Goal: Transaction & Acquisition: Purchase product/service

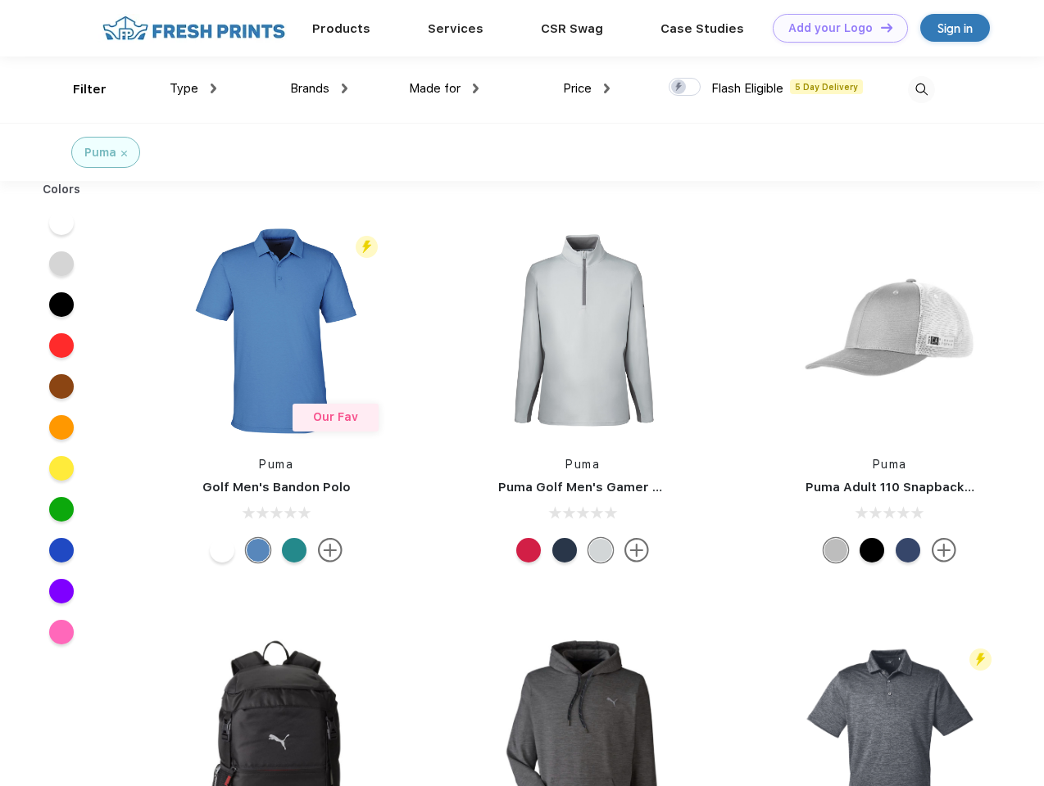
click at [834, 28] on link "Add your Logo Design Tool" at bounding box center [840, 28] width 135 height 29
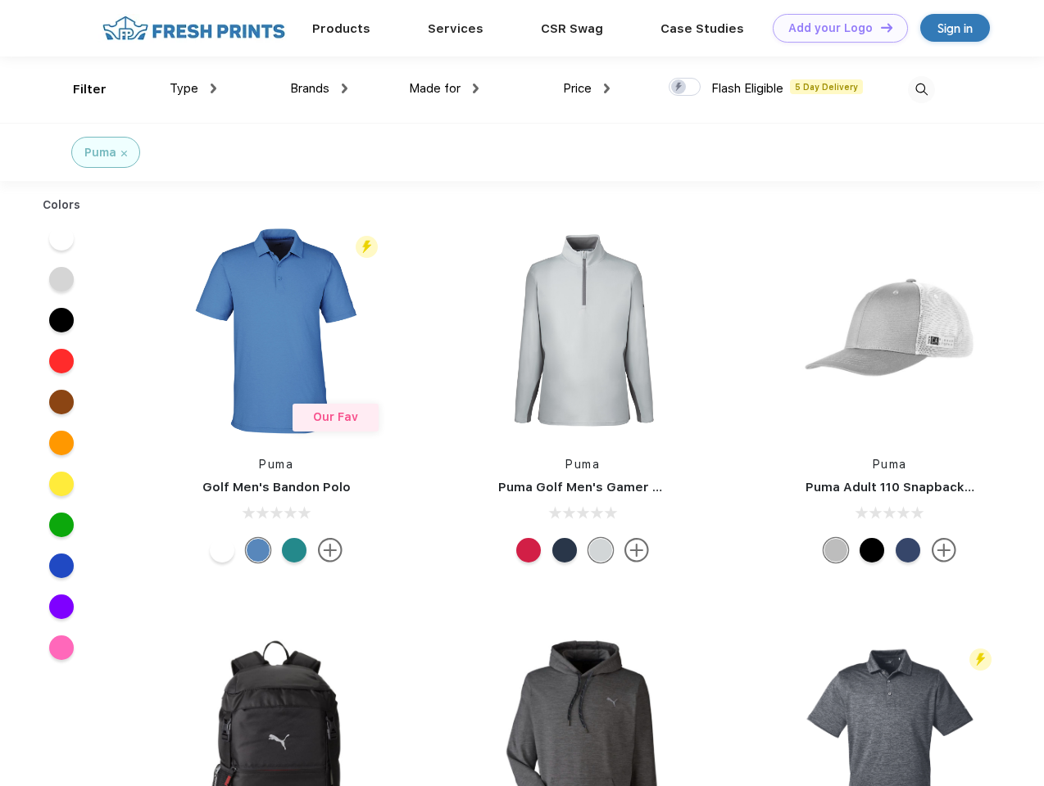
click at [0, 0] on div "Design Tool" at bounding box center [0, 0] width 0 height 0
click at [879, 27] on link "Add your Logo Design Tool" at bounding box center [840, 28] width 135 height 29
click at [79, 89] on div "Filter" at bounding box center [90, 89] width 34 height 19
click at [193, 88] on span "Type" at bounding box center [184, 88] width 29 height 15
click at [319, 88] on span "Brands" at bounding box center [309, 88] width 39 height 15
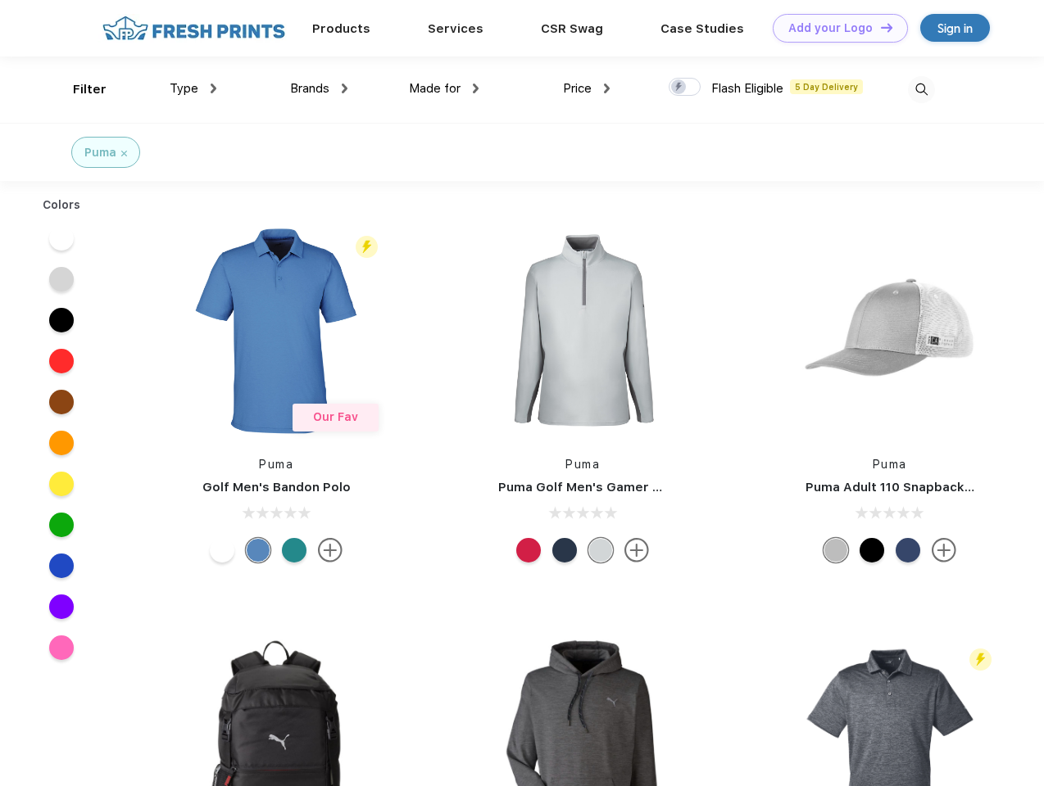
click at [444, 88] on span "Made for" at bounding box center [435, 88] width 52 height 15
click at [587, 88] on span "Price" at bounding box center [577, 88] width 29 height 15
click at [685, 88] on div at bounding box center [684, 87] width 32 height 18
click at [679, 88] on input "checkbox" at bounding box center [673, 82] width 11 height 11
click at [921, 89] on img at bounding box center [921, 89] width 27 height 27
